Goal: Task Accomplishment & Management: Use online tool/utility

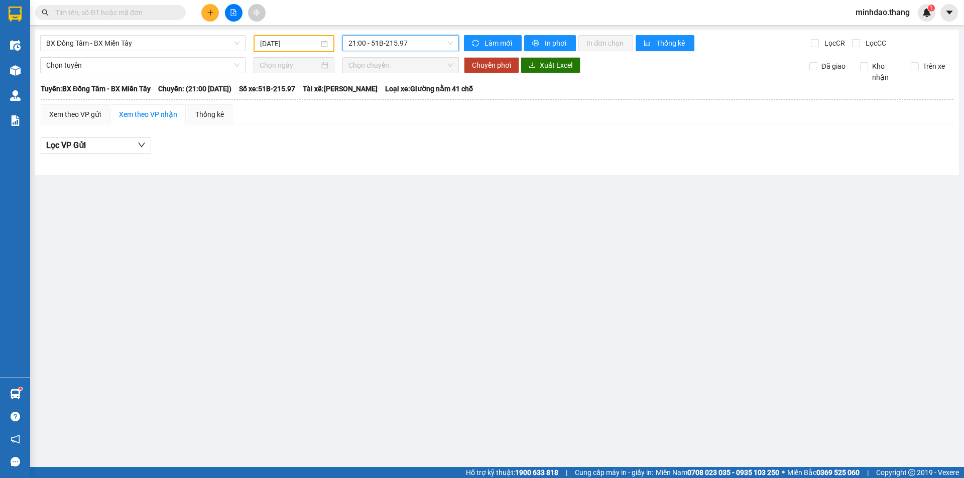
click at [291, 46] on input "[DATE]" at bounding box center [289, 43] width 59 height 11
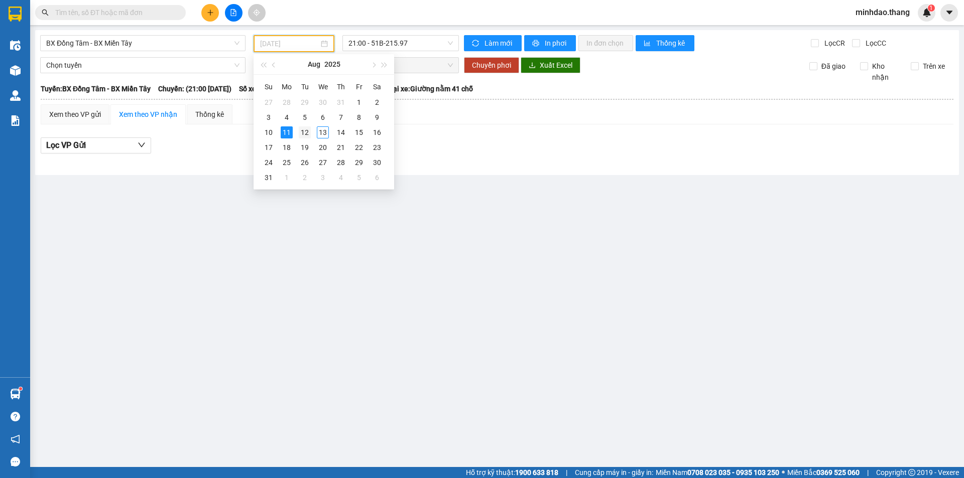
click at [305, 128] on div "12" at bounding box center [305, 132] width 12 height 12
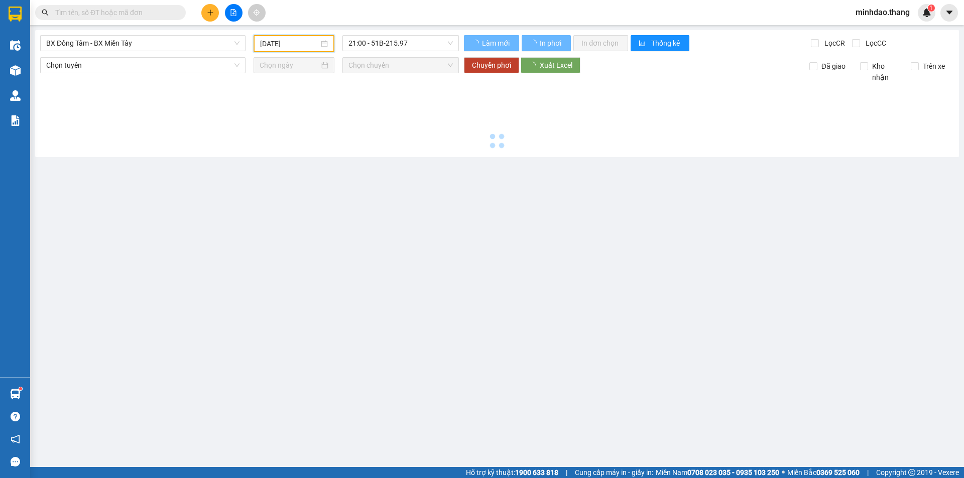
type input "[DATE]"
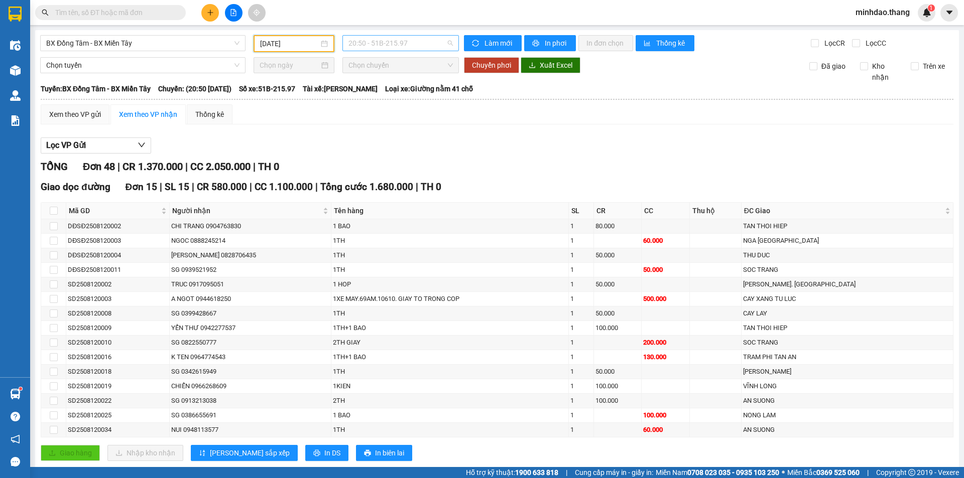
click at [384, 48] on span "20:50 - 51B-215.97" at bounding box center [400, 43] width 104 height 15
click at [536, 47] on span "printer" at bounding box center [536, 44] width 9 height 8
click at [379, 43] on span "20:50 - 51B-215.97" at bounding box center [400, 43] width 104 height 15
click at [376, 94] on div "21:00 - 50H-556.27" at bounding box center [385, 95] width 78 height 11
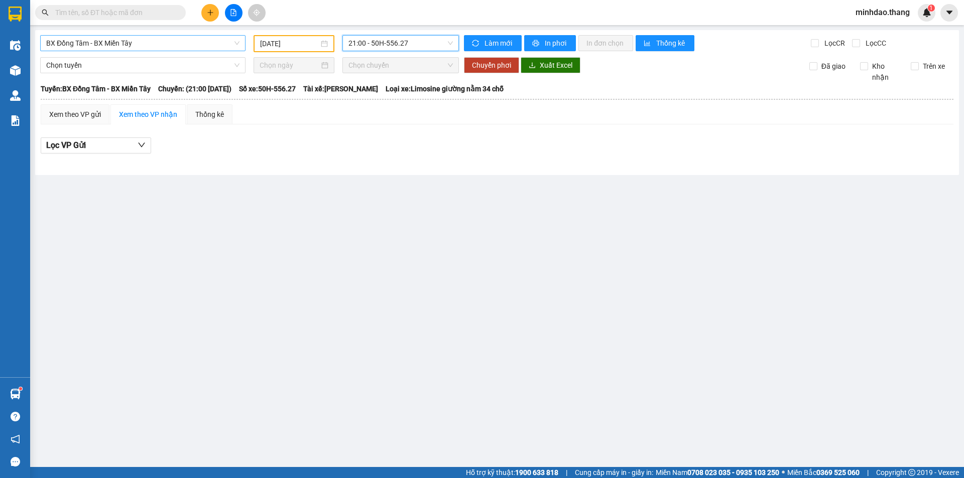
click at [181, 45] on span "BX Đồng Tâm - BX Miền Tây" at bounding box center [142, 43] width 193 height 15
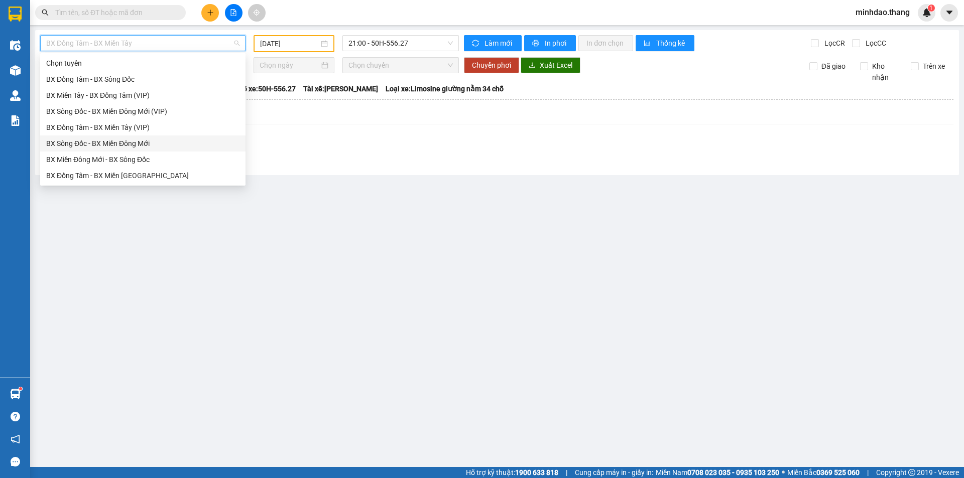
click at [89, 141] on div "BX Sông Đốc - BX Miền Đông Mới" at bounding box center [142, 143] width 193 height 11
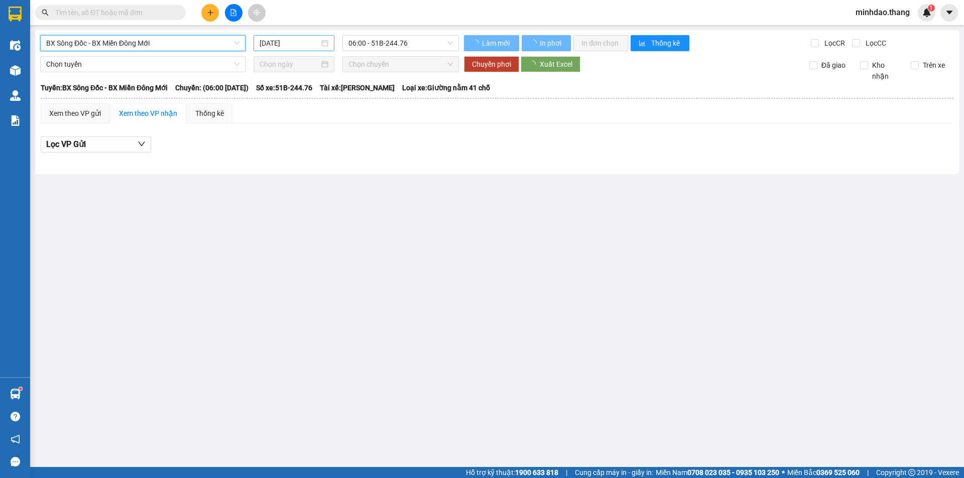
click at [302, 42] on input "[DATE]" at bounding box center [289, 43] width 60 height 11
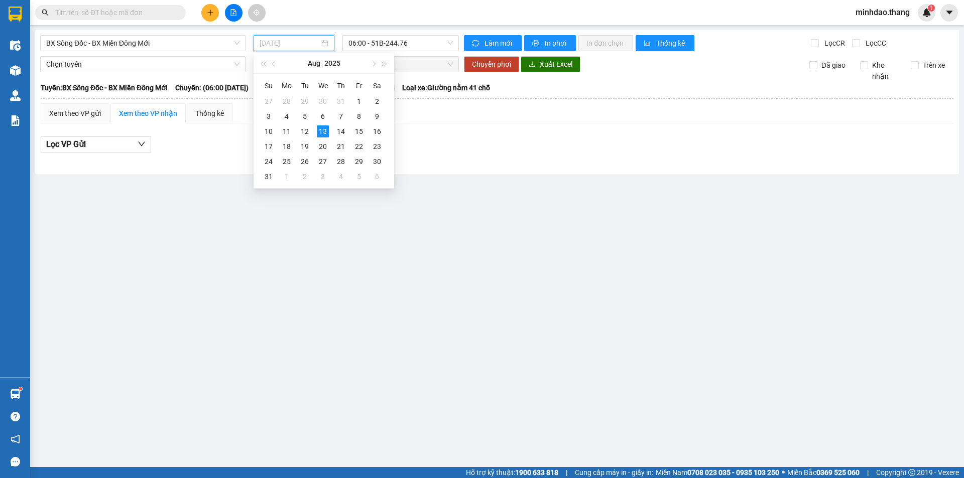
drag, startPoint x: 310, startPoint y: 127, endPoint x: 350, endPoint y: 56, distance: 82.5
click at [310, 128] on div "12" at bounding box center [305, 131] width 12 height 12
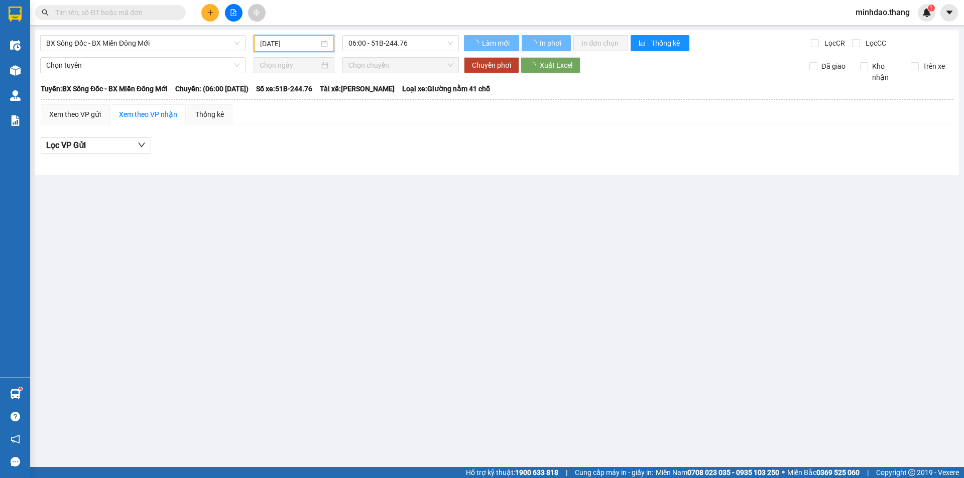
type input "[DATE]"
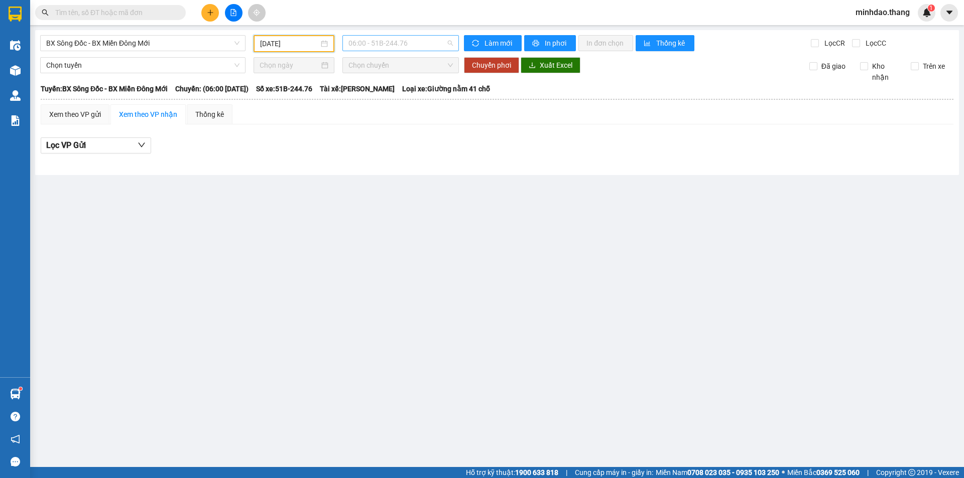
click at [372, 43] on span "06:00 - 51B-244.76" at bounding box center [400, 43] width 104 height 15
click at [382, 94] on div "17:00 - 50H-649.54" at bounding box center [387, 95] width 78 height 11
click at [395, 48] on span "17:00 - 50H-649.54" at bounding box center [400, 43] width 104 height 15
click at [396, 107] on div "21:00 - 50H-552.81" at bounding box center [387, 111] width 78 height 11
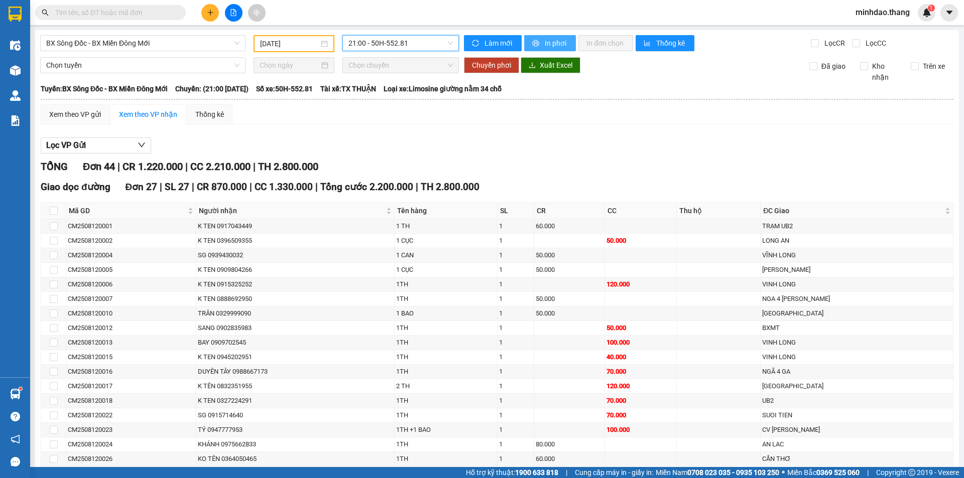
click at [546, 42] on span "In phơi" at bounding box center [556, 43] width 23 height 11
